Goal: Task Accomplishment & Management: Manage account settings

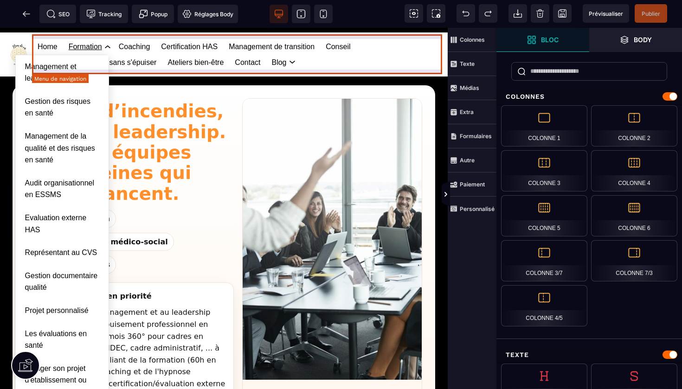
click at [97, 42] on link "Formation Management et leadership Gestion des risques en santé Management de l…" at bounding box center [85, 47] width 33 height 16
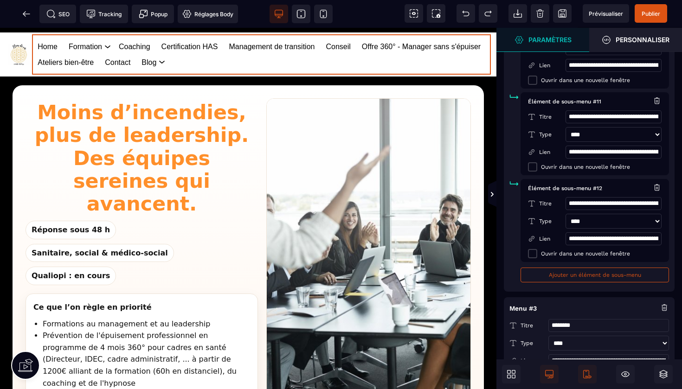
scroll to position [1053, 0]
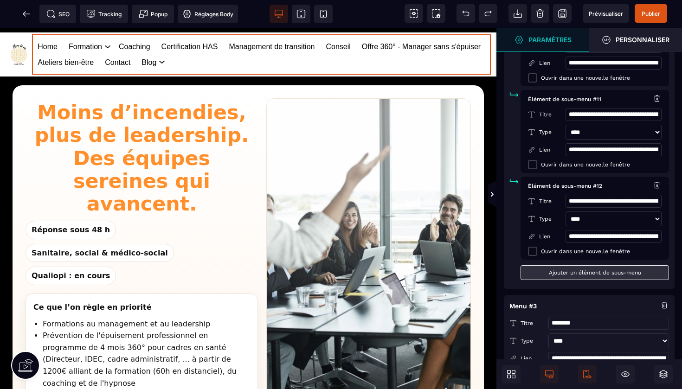
click at [574, 265] on button "Ajouter un élément de sous-menu" at bounding box center [595, 272] width 148 height 15
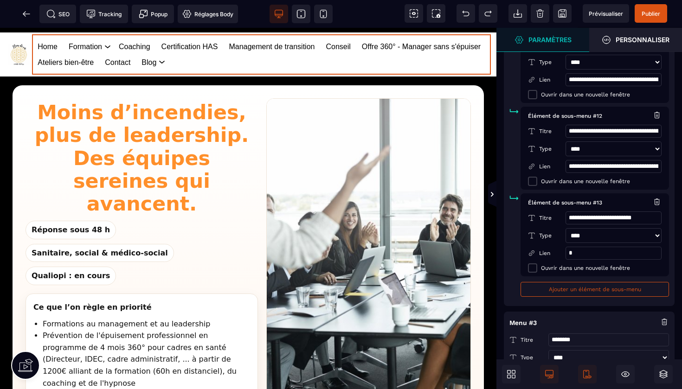
scroll to position [1122, 0]
click at [648, 212] on input "**********" at bounding box center [614, 218] width 96 height 13
drag, startPoint x: 651, startPoint y: 203, endPoint x: 499, endPoint y: 191, distance: 152.1
click at [499, 0] on div "SEO Tracking Popup Réglages Body" at bounding box center [341, 0] width 682 height 0
type input "*"
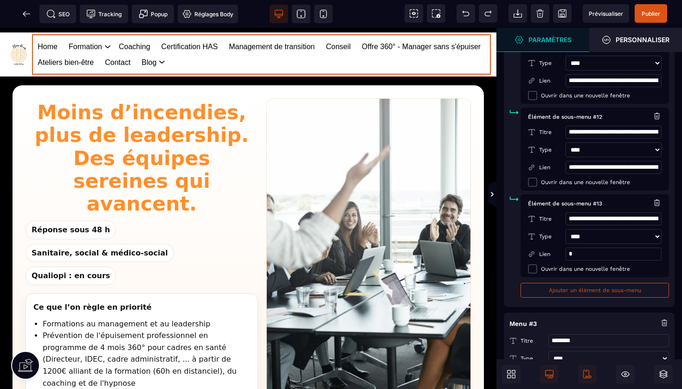
type input "**********"
click at [588, 248] on input "*" at bounding box center [614, 254] width 96 height 13
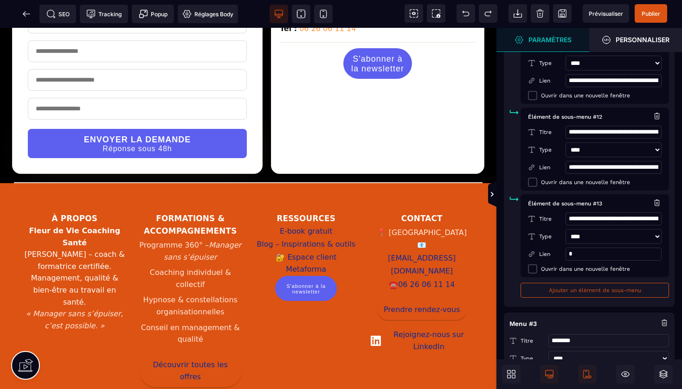
scroll to position [1669, 0]
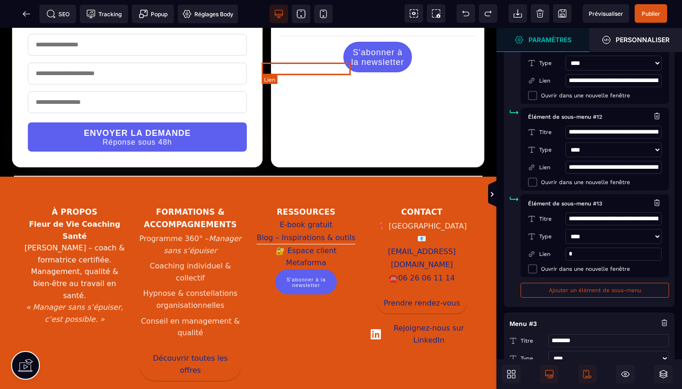
click at [305, 231] on link "Blog – Inspirations & outils" at bounding box center [306, 237] width 99 height 13
select select "******"
select select "***"
select select
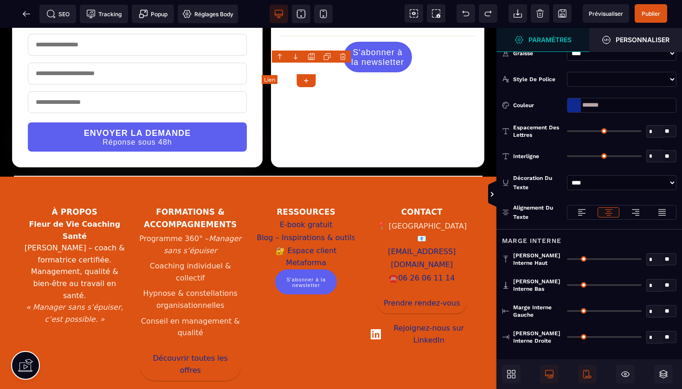
type input "*"
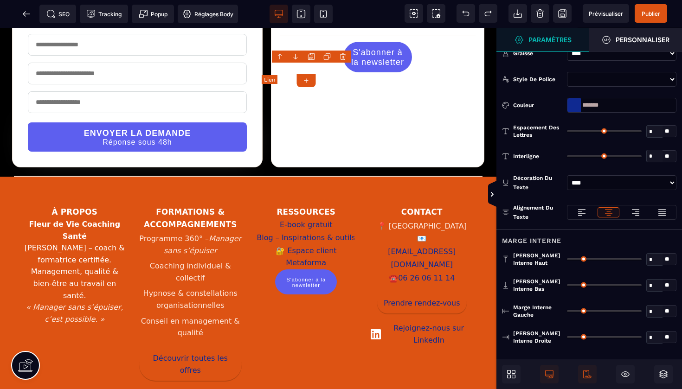
type input "*"
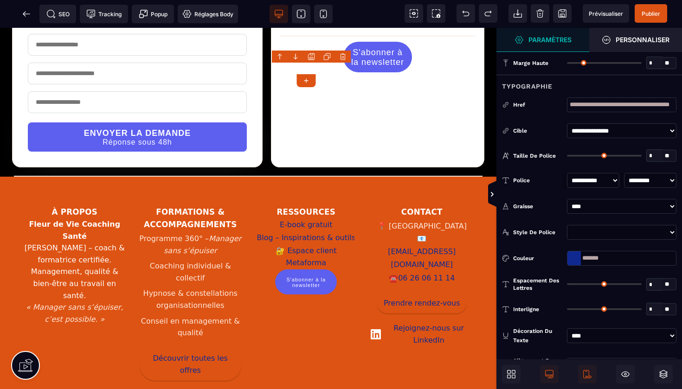
drag, startPoint x: 607, startPoint y: 260, endPoint x: 566, endPoint y: 259, distance: 40.8
click at [566, 259] on div "Couleur *******" at bounding box center [589, 258] width 186 height 15
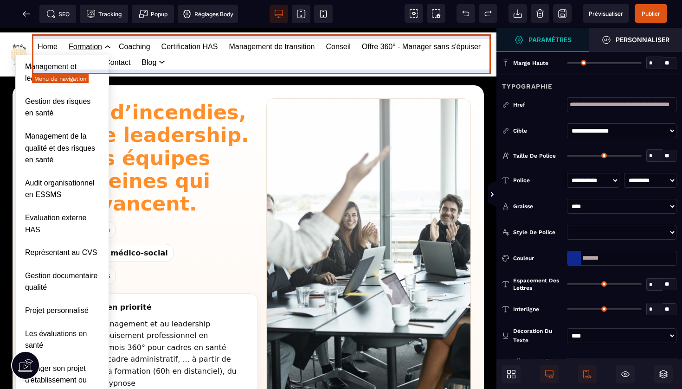
click at [87, 48] on link "Formation Management et leadership Gestion des risques en santé Management de l…" at bounding box center [85, 47] width 33 height 16
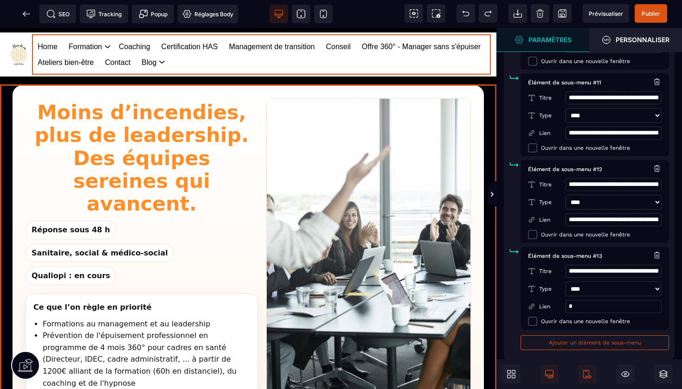
scroll to position [1073, 0]
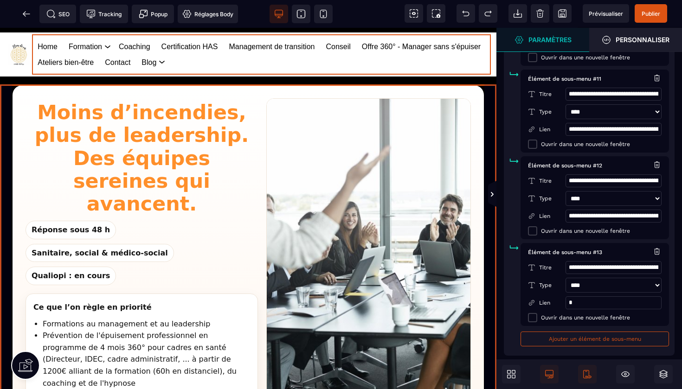
click at [580, 296] on input "*" at bounding box center [614, 302] width 96 height 13
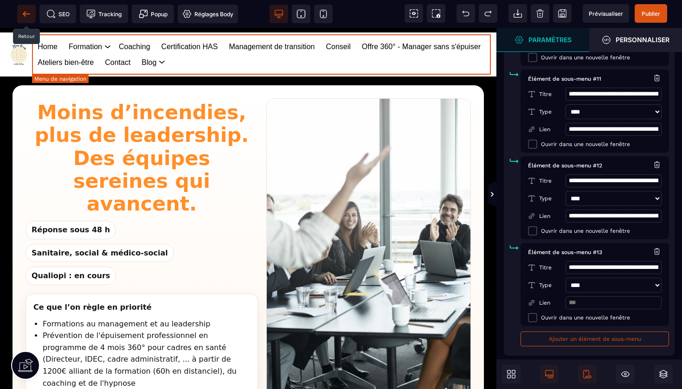
click at [29, 17] on icon at bounding box center [26, 13] width 9 height 9
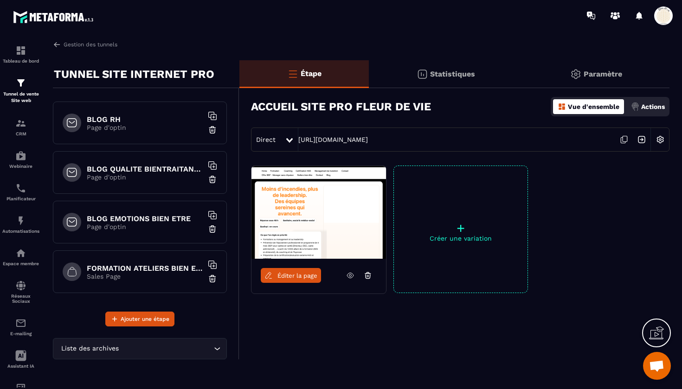
scroll to position [1239, 0]
click at [142, 269] on h6 "FORMATION ATELIERS BIEN ETRE" at bounding box center [145, 268] width 116 height 9
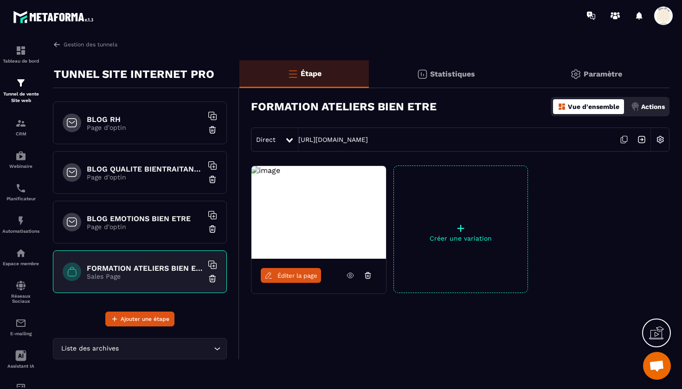
click at [623, 138] on icon at bounding box center [624, 140] width 18 height 18
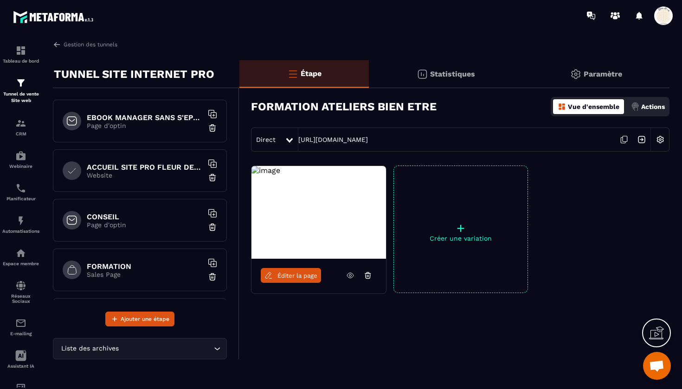
click at [292, 276] on span "Éditer la page" at bounding box center [297, 275] width 40 height 7
